Goal: Information Seeking & Learning: Learn about a topic

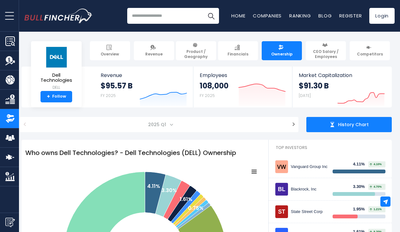
scroll to position [0, 3]
click at [365, 52] on span "Competitors" at bounding box center [370, 54] width 26 height 5
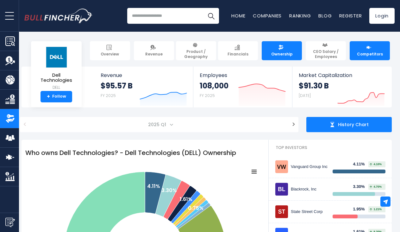
click at [365, 53] on span "Competitors" at bounding box center [370, 54] width 26 height 5
click at [366, 47] on link "Competitors" at bounding box center [370, 50] width 40 height 19
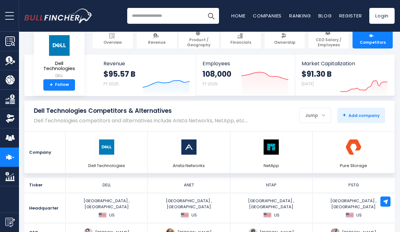
scroll to position [20, 0]
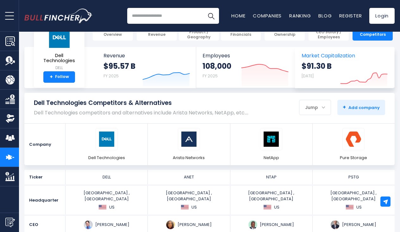
click at [366, 49] on link "Market Capitalization $91.30 B Sep 19, 2025 Created with Highcharts 12.1.2" at bounding box center [344, 67] width 99 height 41
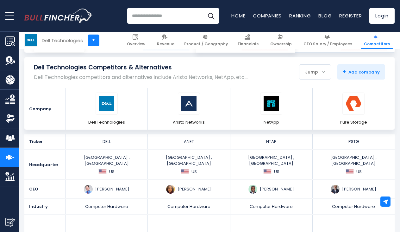
scroll to position [55, 0]
click at [232, 112] on li "Remove NetApp" at bounding box center [271, 108] width 82 height 41
drag, startPoint x: 232, startPoint y: 112, endPoint x: 232, endPoint y: 97, distance: 15.2
click at [232, 97] on li "Remove NetApp" at bounding box center [271, 108] width 82 height 41
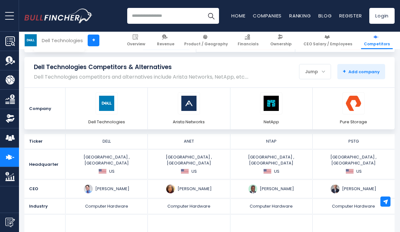
scroll to position [56, 0]
click at [88, 184] on img at bounding box center [88, 188] width 9 height 9
click at [87, 184] on img at bounding box center [88, 188] width 9 height 9
click at [99, 185] on div "Michael Saul Dell" at bounding box center [106, 188] width 78 height 9
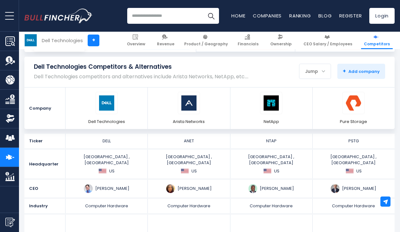
click at [96, 184] on div "Michael Saul Dell" at bounding box center [106, 188] width 78 height 9
click at [86, 184] on img at bounding box center [88, 188] width 9 height 9
click at [159, 179] on div "Jayshree V. Ullal" at bounding box center [189, 188] width 82 height 18
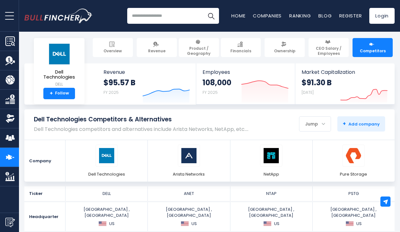
scroll to position [4, 0]
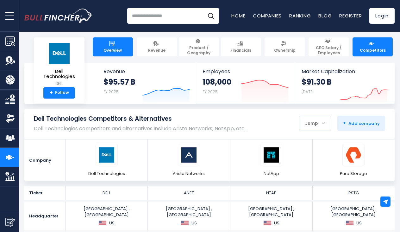
click at [111, 43] on img at bounding box center [111, 43] width 5 height 5
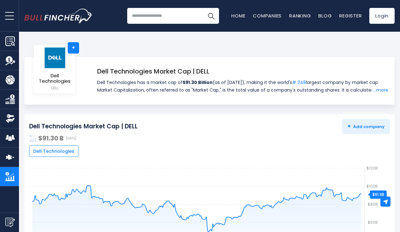
click at [366, 49] on body "Overview Revenue Product / Geography" at bounding box center [200, 116] width 400 height 232
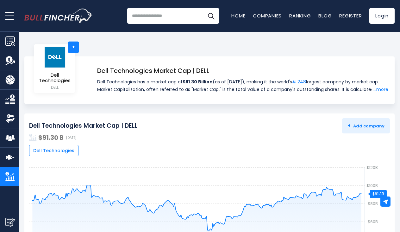
scroll to position [1, 0]
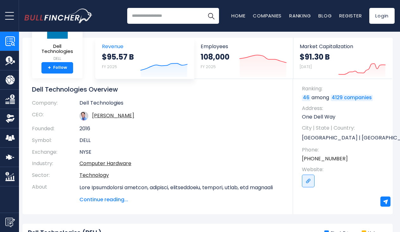
scroll to position [29, 2]
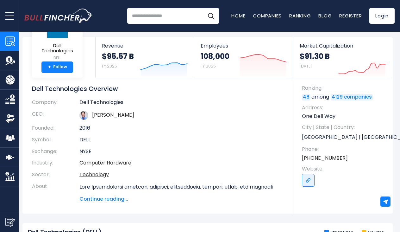
click at [143, 78] on div "Dell Technologies DELL + Follow Revenue $95.57 B FY 2025 Created with Highchart…" at bounding box center [207, 125] width 370 height 176
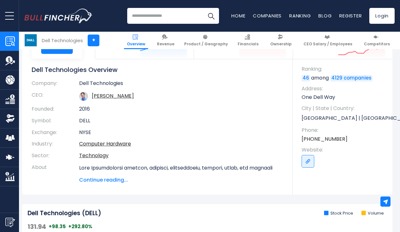
scroll to position [48, 3]
click at [97, 179] on span "Continue reading..." at bounding box center [180, 180] width 204 height 8
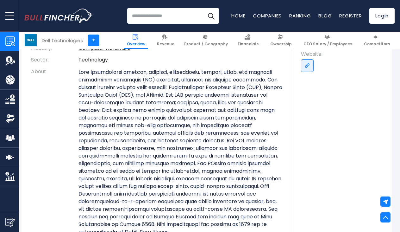
scroll to position [160, 3]
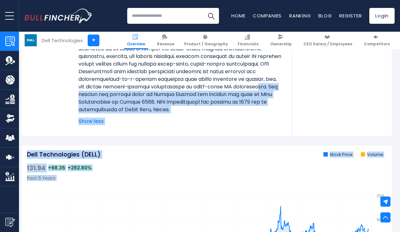
drag, startPoint x: 106, startPoint y: 200, endPoint x: 111, endPoint y: 244, distance: 45.0
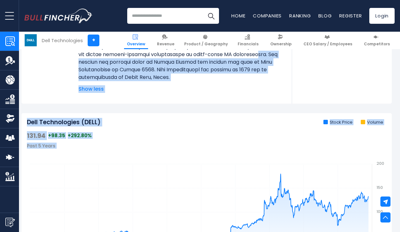
click at [102, 18] on div "Recent searches Trending searches Apple Overview Tesla Financials Home" at bounding box center [209, 16] width 370 height 32
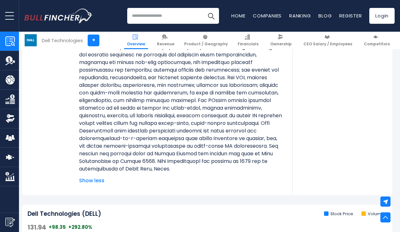
scroll to position [206, 2]
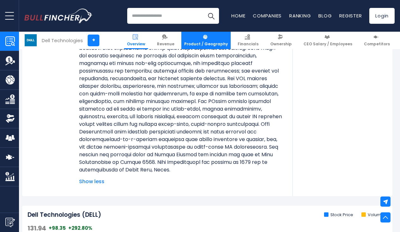
click at [203, 47] on link "Product / Geography" at bounding box center [205, 40] width 49 height 17
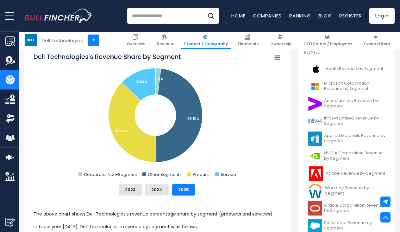
scroll to position [178, 1]
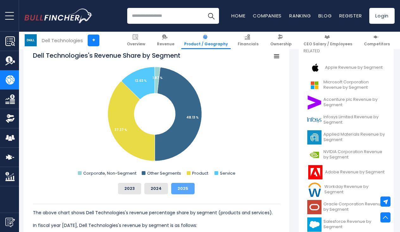
click at [185, 191] on button "2025" at bounding box center [182, 188] width 23 height 11
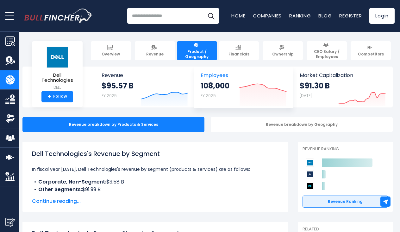
scroll to position [0, 2]
click at [50, 94] on strong "+" at bounding box center [49, 97] width 3 height 6
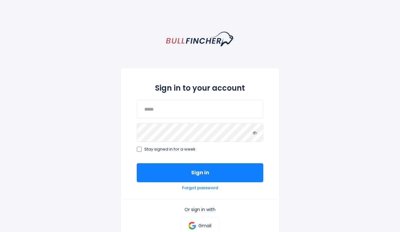
click at [50, 94] on div "Sign in to your account Stay signed in for a week Sign in Forgot password Or si…" at bounding box center [200, 173] width 400 height 283
